Goal: Transaction & Acquisition: Purchase product/service

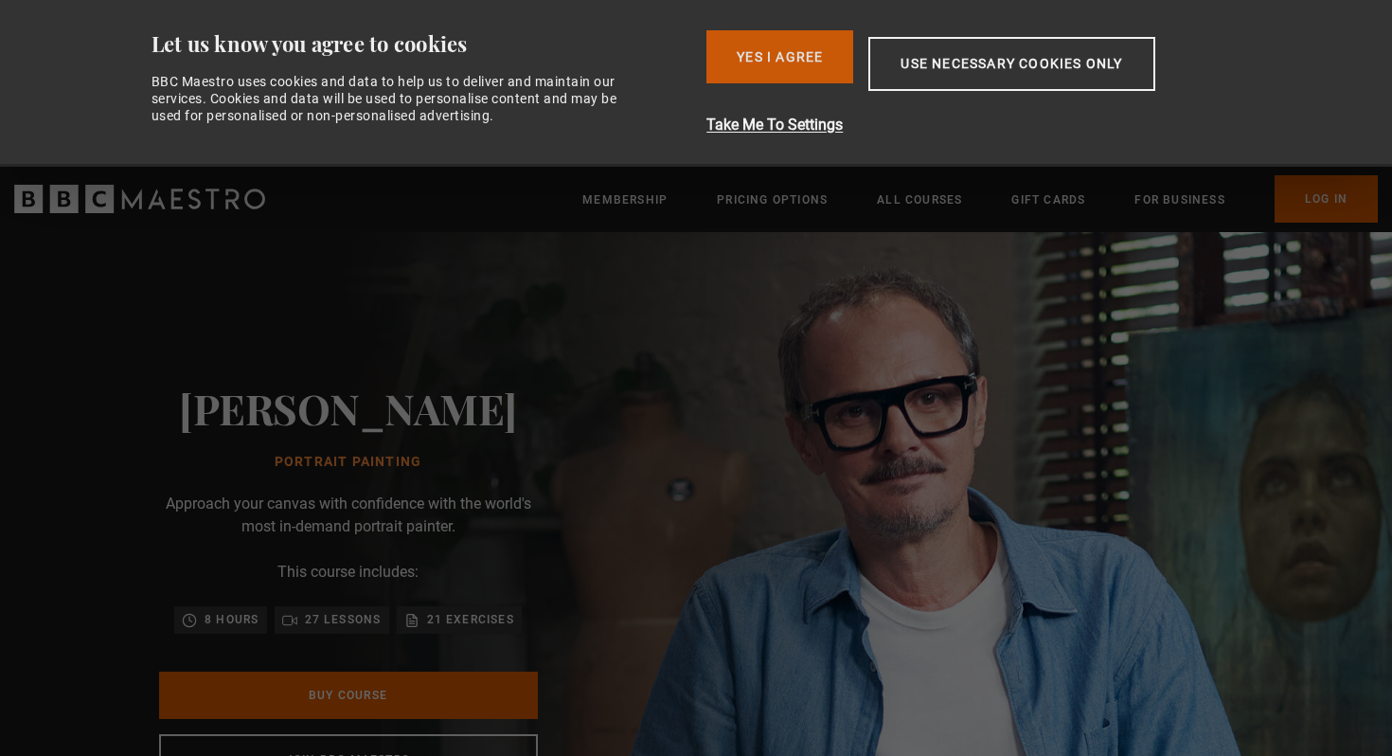
click at [798, 50] on button "Yes I Agree" at bounding box center [779, 56] width 147 height 53
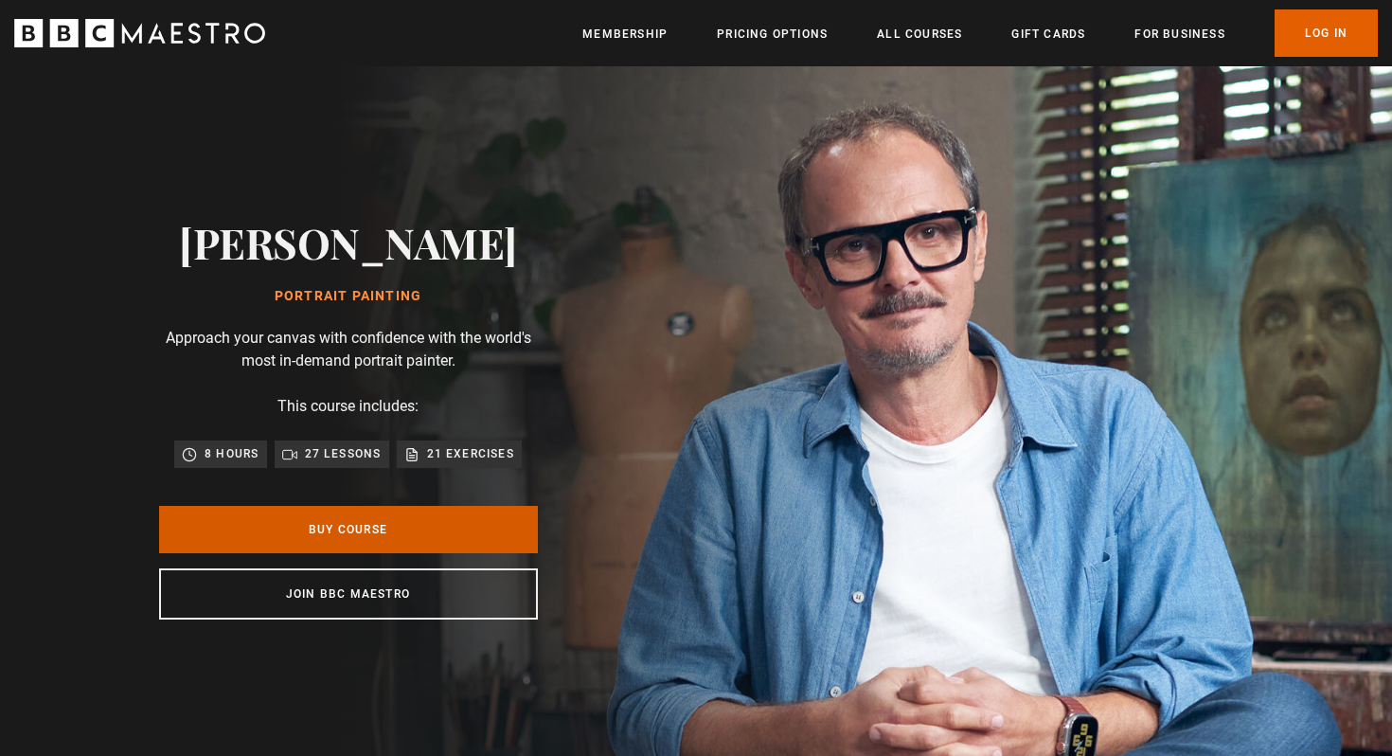
click at [436, 536] on link "Buy Course" at bounding box center [348, 529] width 379 height 47
click at [349, 527] on link "Buy Course" at bounding box center [348, 529] width 379 height 47
